Goal: Transaction & Acquisition: Purchase product/service

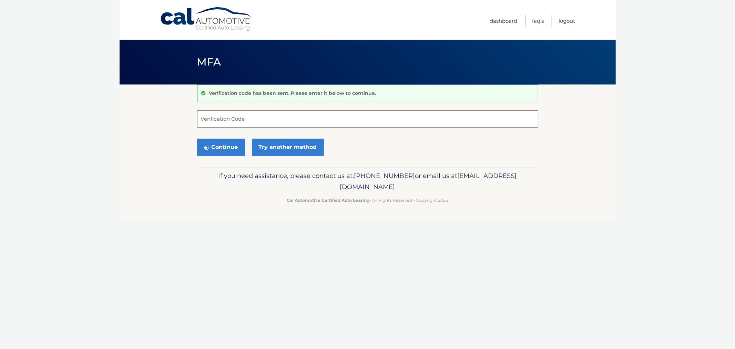
click at [247, 118] on input "Verification Code" at bounding box center [367, 118] width 341 height 17
type input "798539"
click at [197, 139] on button "Continue" at bounding box center [221, 147] width 48 height 17
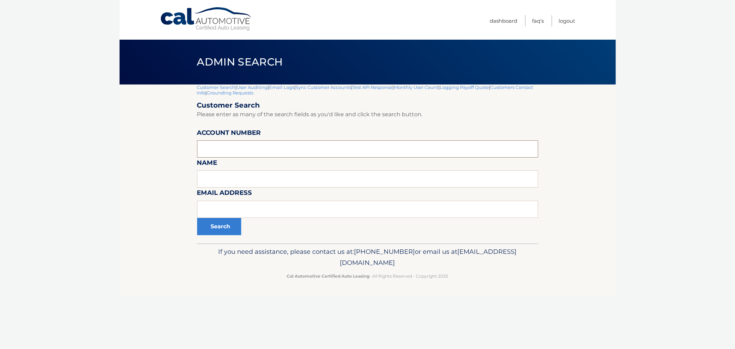
click at [227, 151] on input "text" at bounding box center [367, 148] width 341 height 17
paste input "44455657255"
type input "44455657255"
click at [211, 230] on button "Search" at bounding box center [219, 226] width 44 height 17
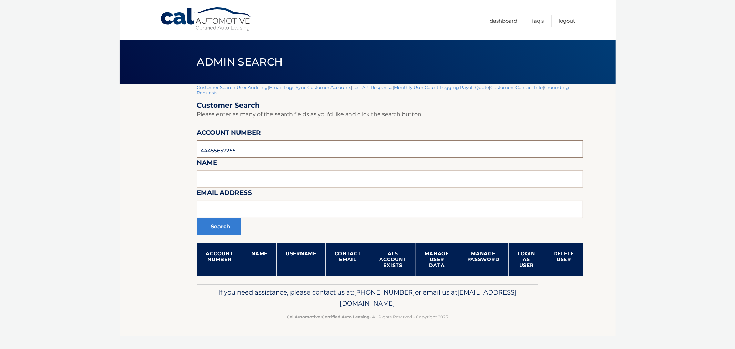
click at [267, 146] on input "44455657255" at bounding box center [390, 148] width 386 height 17
paste input "527906"
type input "44455527906"
click at [223, 224] on button "Search" at bounding box center [219, 226] width 44 height 17
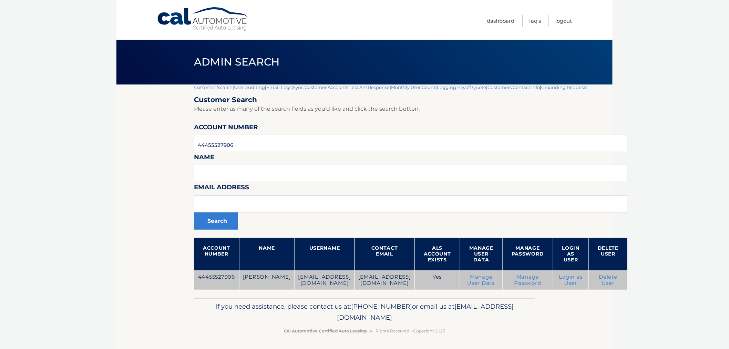
click at [573, 276] on link "Login as User" at bounding box center [570, 280] width 23 height 12
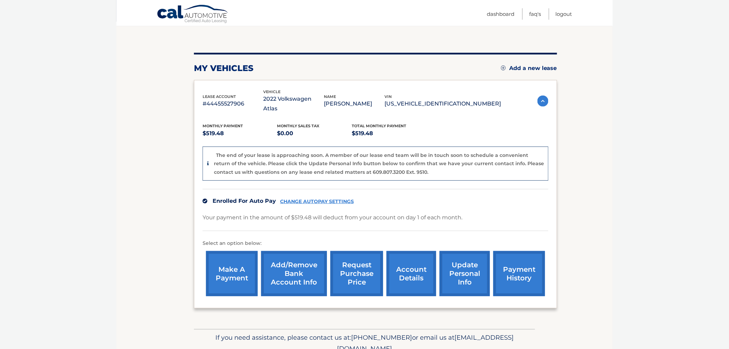
scroll to position [84, 0]
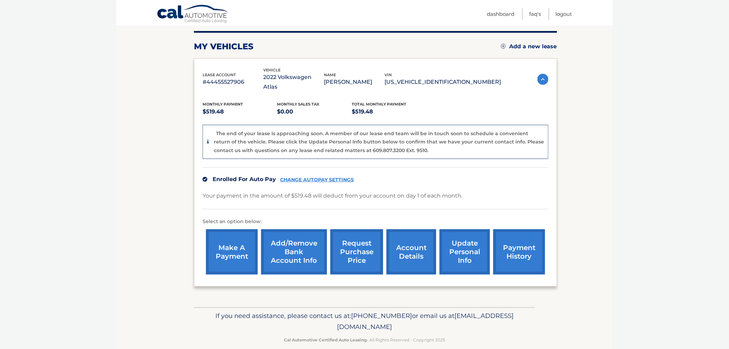
click at [233, 242] on link "make a payment" at bounding box center [232, 251] width 52 height 45
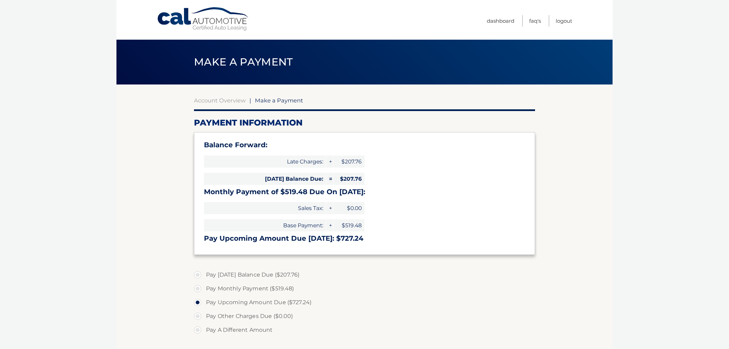
select select "MTZlZjJiNGQtODY3ZS00ZTAwLTk3NjctOThmYmEzZTJhZTVm"
click at [566, 23] on link "Logout" at bounding box center [564, 20] width 17 height 11
